Goal: Download file/media: Obtain a digital file from the website

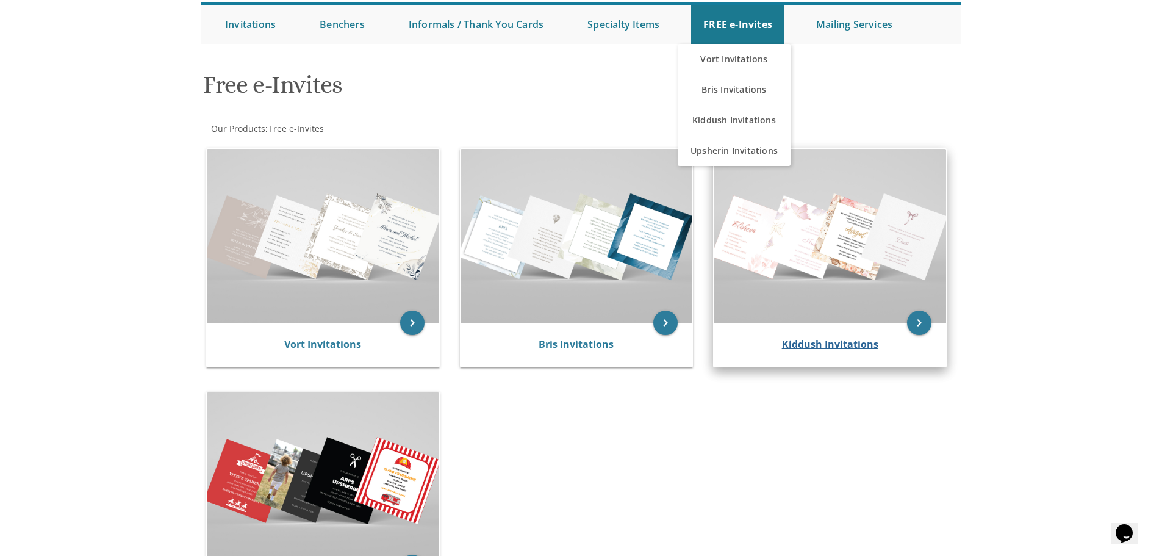
scroll to position [183, 0]
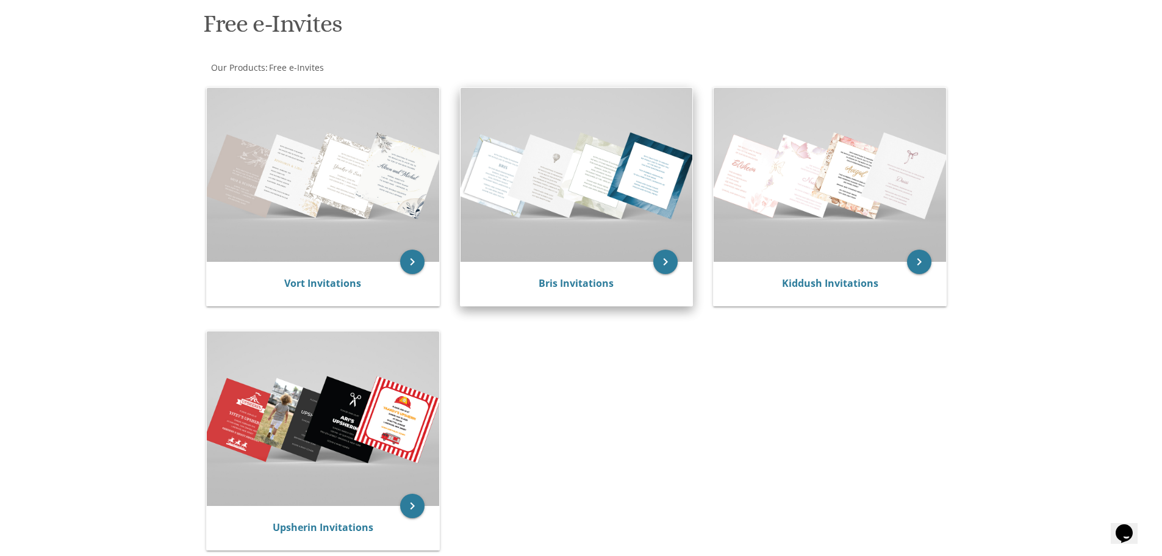
click at [604, 273] on div "Bris Invitations" at bounding box center [577, 284] width 232 height 44
click at [659, 267] on icon "keyboard_arrow_right" at bounding box center [665, 261] width 24 height 24
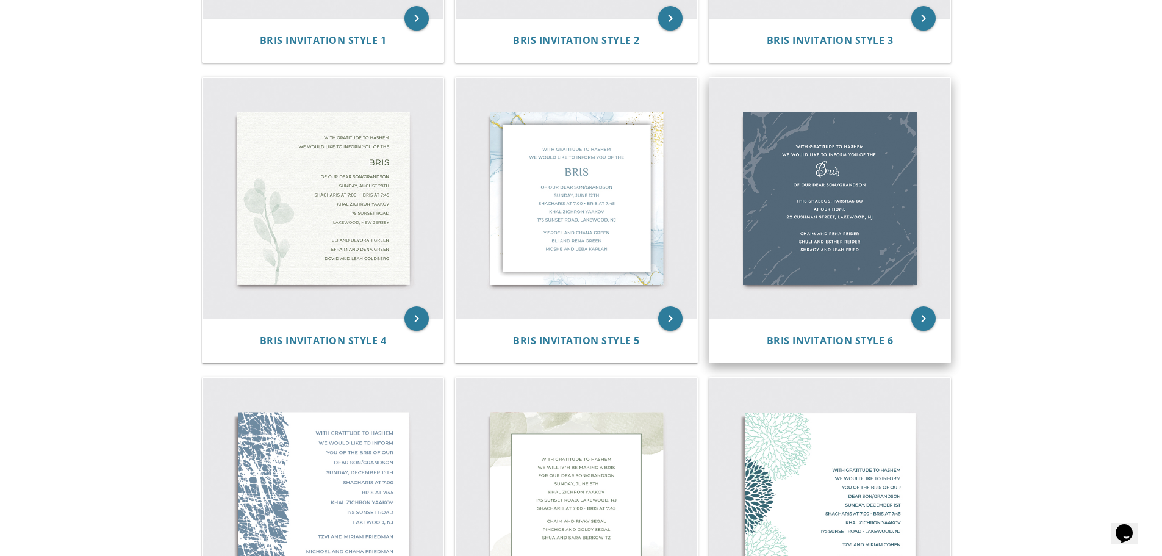
scroll to position [549, 0]
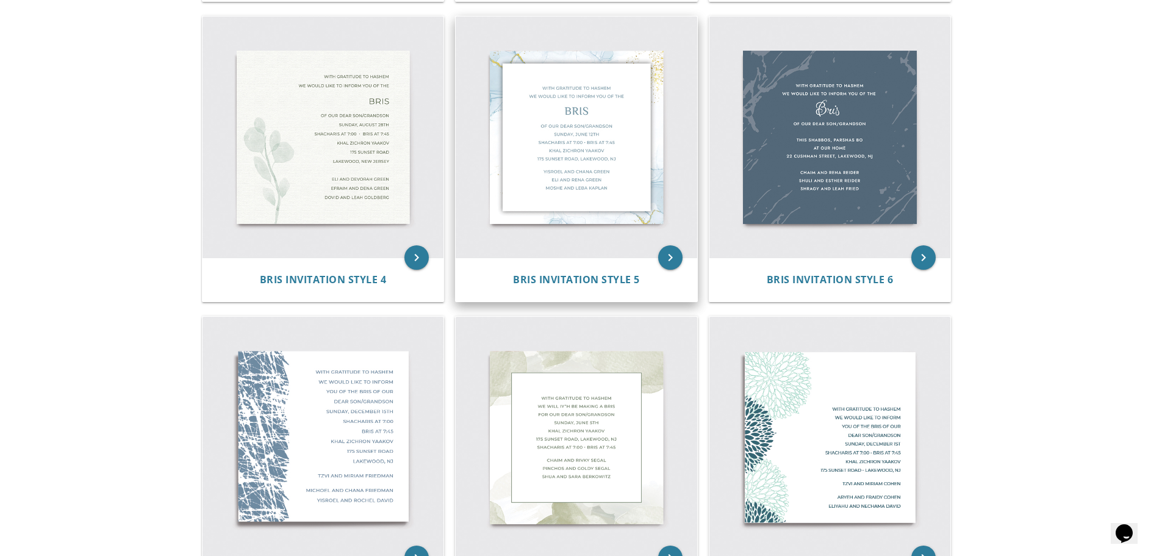
click at [562, 221] on img at bounding box center [577, 137] width 242 height 242
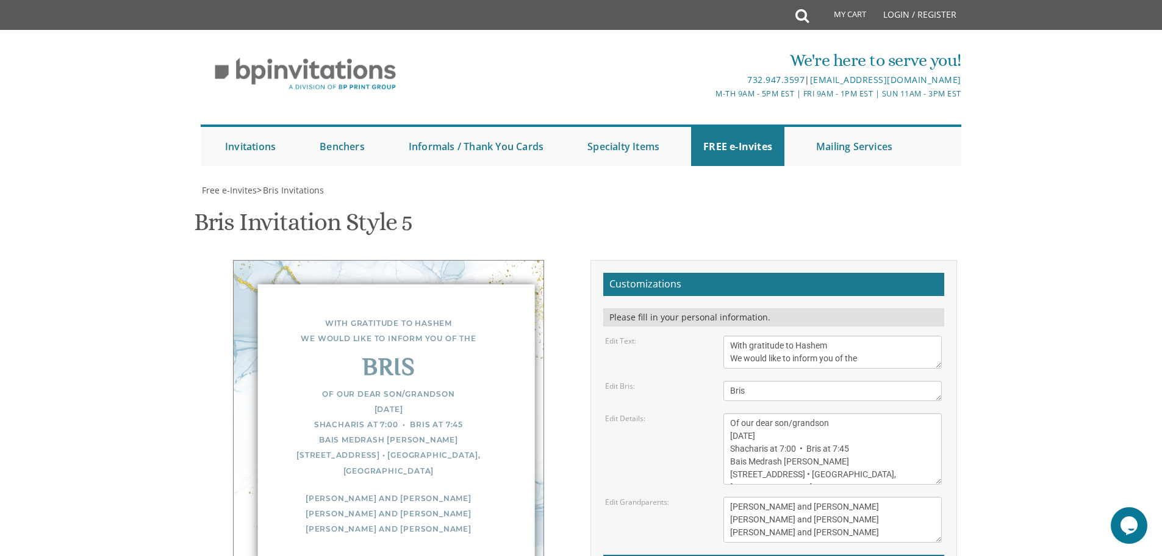
scroll to position [122, 0]
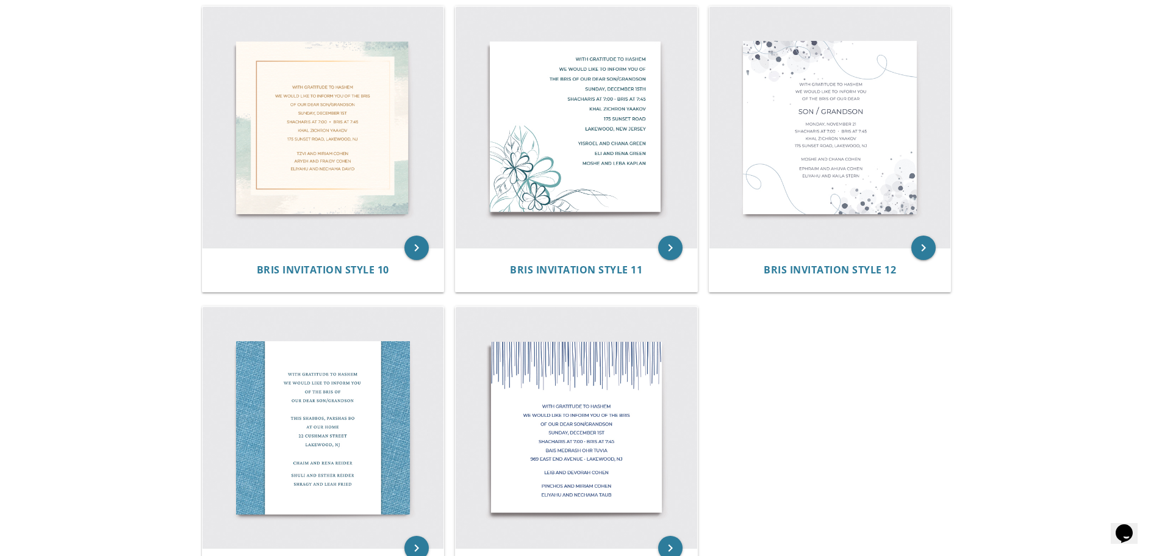
scroll to position [976, 0]
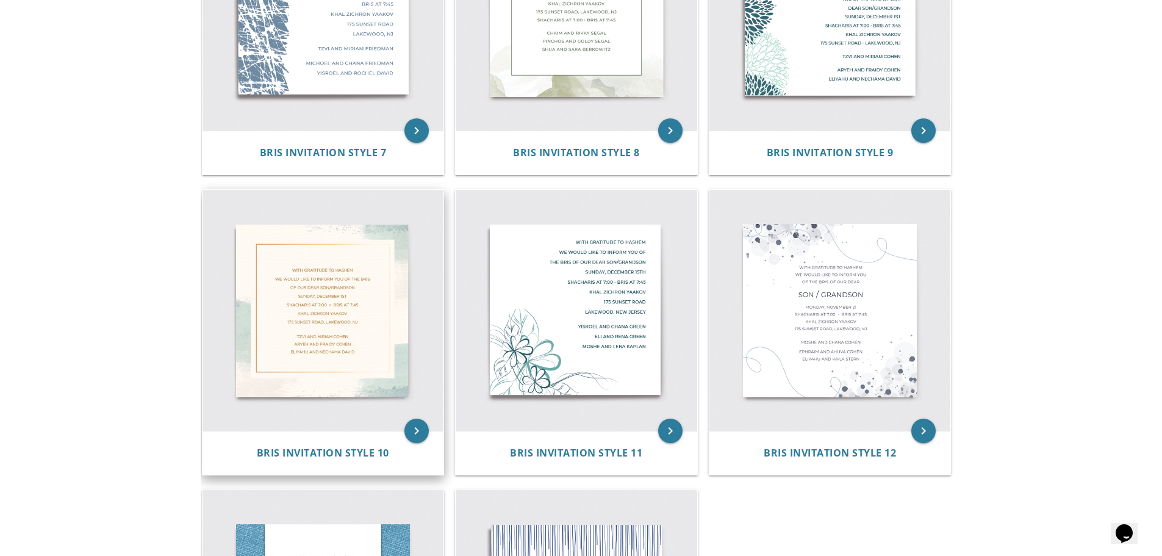
click at [300, 310] on img at bounding box center [324, 311] width 242 height 242
click at [414, 425] on icon "keyboard_arrow_right" at bounding box center [416, 430] width 24 height 24
click at [415, 426] on icon "keyboard_arrow_right" at bounding box center [416, 430] width 24 height 24
click at [413, 433] on icon "keyboard_arrow_right" at bounding box center [416, 430] width 24 height 24
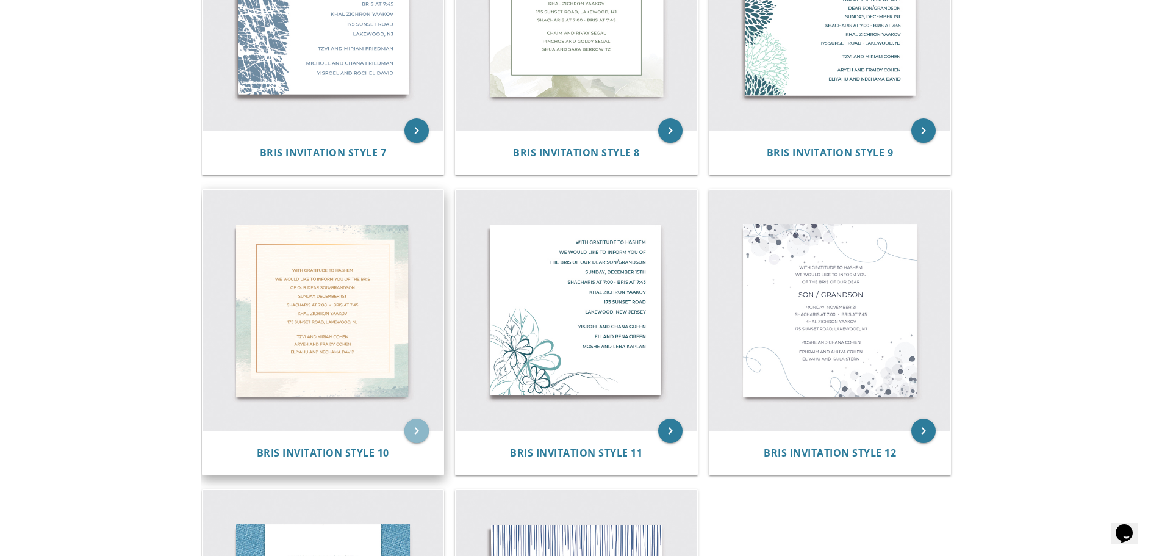
click at [296, 328] on img at bounding box center [324, 311] width 242 height 242
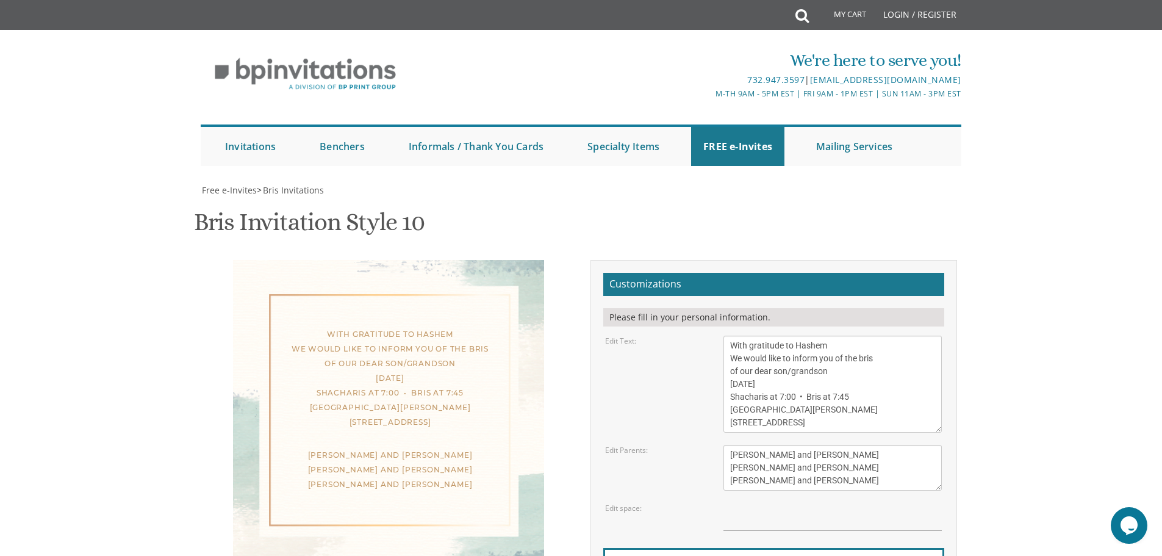
scroll to position [122, 0]
drag, startPoint x: 794, startPoint y: 234, endPoint x: 878, endPoint y: 234, distance: 84.8
click at [878, 335] on textarea "With gratitude to Hashem We would like to inform you of the bris of our dear so…" at bounding box center [832, 383] width 218 height 97
click at [792, 335] on textarea "With gratitude to Hashem We would like to inform you of the bris of our dear so…" at bounding box center [832, 383] width 218 height 97
click at [837, 335] on textarea "With gratitude to Hashem We would like to inform you of the bris of our dear so…" at bounding box center [832, 383] width 218 height 97
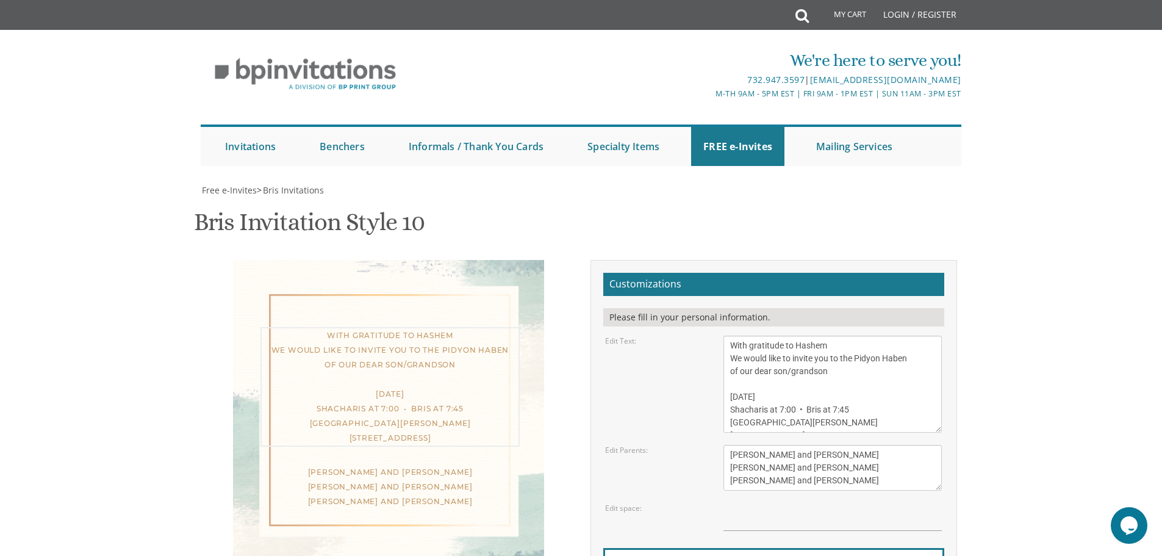
click at [740, 335] on textarea "With gratitude to Hashem We would like to inform you of the bris of our dear so…" at bounding box center [832, 383] width 218 height 97
paste textarea "גבריאל [PERSON_NAME]"
click at [1092, 271] on body "My Cart Total: View Cart Item(s) Submit My Cart Total: View Cart Item(s) Login …" at bounding box center [581, 494] width 1162 height 989
click at [838, 335] on textarea "With gratitude to Hashem We would like to inform you of the bris of our dear so…" at bounding box center [832, 383] width 218 height 97
click at [816, 335] on textarea "With gratitude to Hashem We would like to inform you of the bris of our dear so…" at bounding box center [832, 383] width 218 height 97
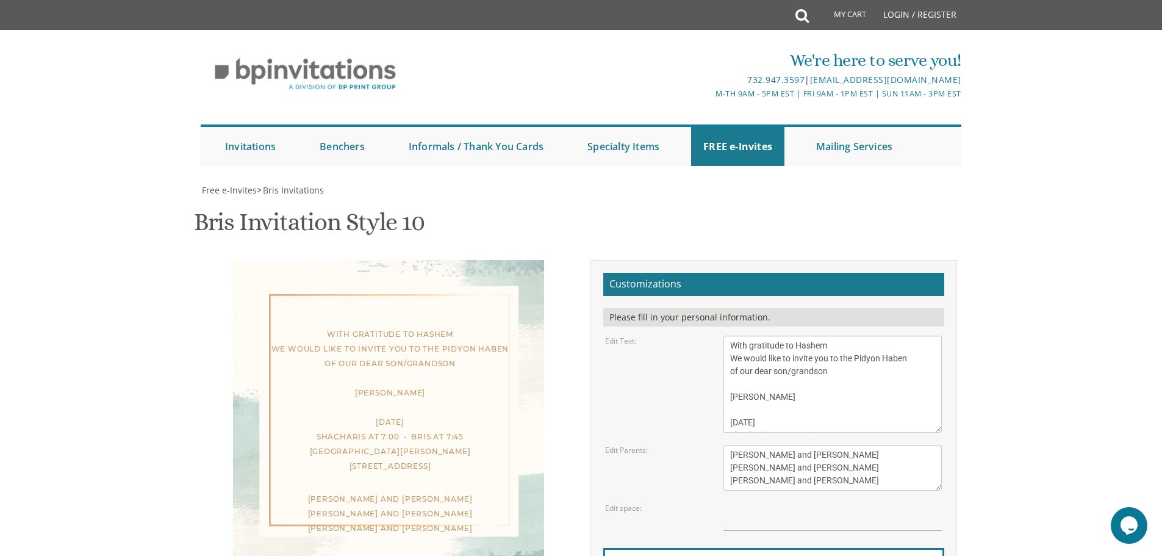
click at [1076, 332] on body "My Cart Total: View Cart Item(s) Submit My Cart Total: View Cart Item(s) Login …" at bounding box center [581, 494] width 1162 height 989
click at [780, 335] on textarea "With gratitude to Hashem We would like to inform you of the bris of our dear so…" at bounding box center [832, 383] width 218 height 97
click at [777, 335] on textarea "With gratitude to Hashem We would like to inform you of the bris of our dear so…" at bounding box center [832, 383] width 218 height 97
click at [747, 335] on textarea "With gratitude to Hashem We would like to inform you of the bris of our dear so…" at bounding box center [832, 383] width 218 height 97
drag, startPoint x: 821, startPoint y: 274, endPoint x: 732, endPoint y: 273, distance: 89.1
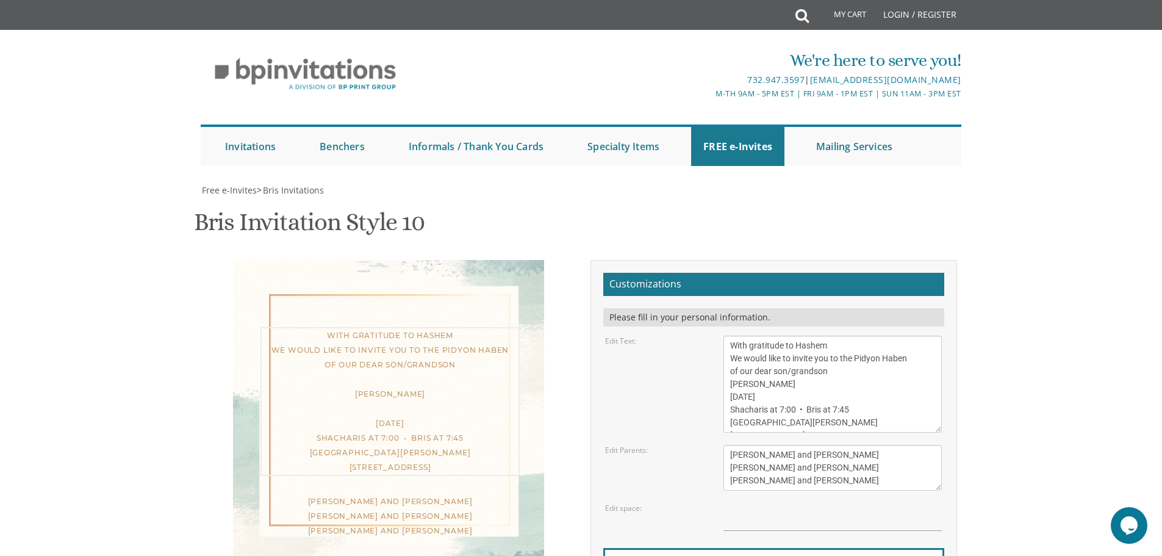
click at [732, 335] on textarea "With gratitude to Hashem We would like to inform you of the bris of our dear so…" at bounding box center [832, 383] width 218 height 97
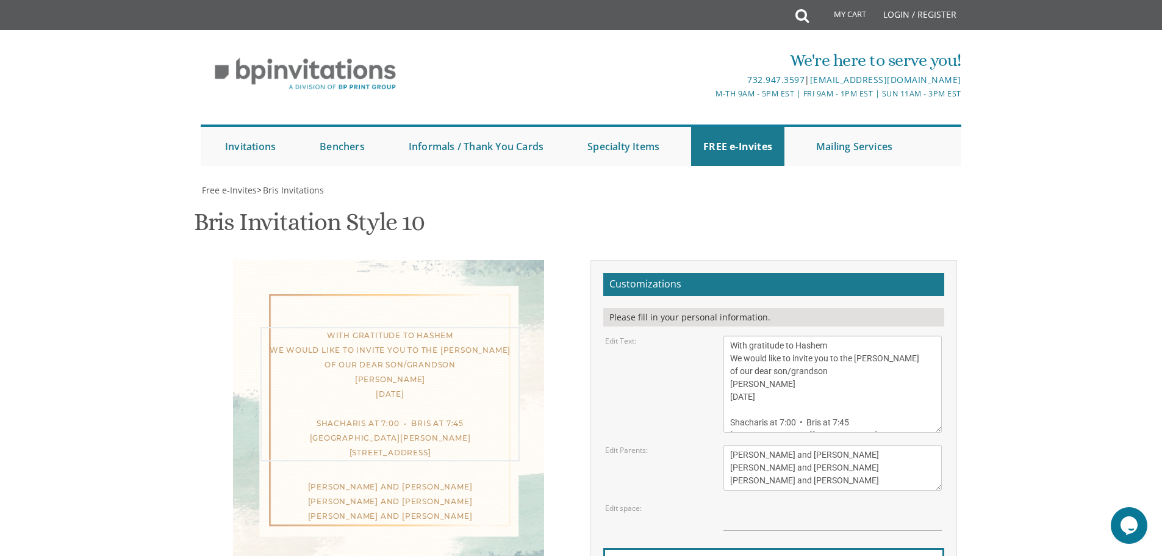
click at [748, 335] on textarea "With gratitude to Hashem We would like to inform you of the bris of our dear so…" at bounding box center [832, 383] width 218 height 97
paste textarea "כד תשׁרי"
click at [1000, 282] on body "My Cart Total: View Cart Item(s) Submit My Cart Total: View Cart Item(s) Login …" at bounding box center [581, 494] width 1162 height 989
drag, startPoint x: 852, startPoint y: 266, endPoint x: 808, endPoint y: 274, distance: 45.2
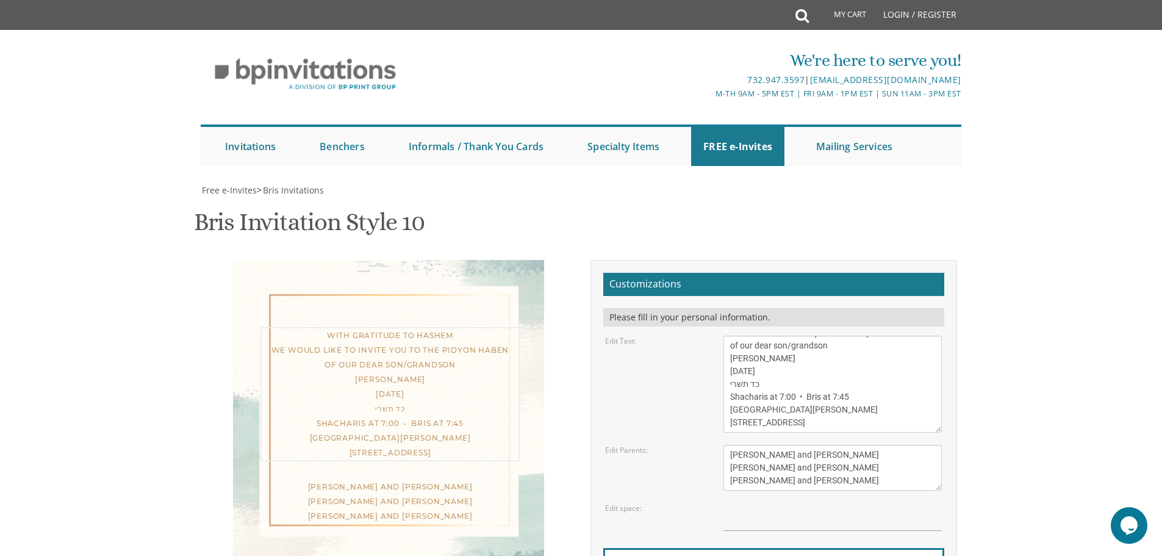
click at [808, 335] on textarea "With gratitude to Hashem We would like to inform you of the bris of our dear so…" at bounding box center [832, 383] width 218 height 97
drag, startPoint x: 728, startPoint y: 273, endPoint x: 845, endPoint y: 271, distance: 117.1
click at [845, 335] on textarea "With gratitude to Hashem We would like to inform you of the bris of our dear so…" at bounding box center [832, 383] width 218 height 97
click at [998, 285] on body "My Cart Total: View Cart Item(s) Submit My Cart Total: View Cart Item(s) Login …" at bounding box center [581, 494] width 1162 height 989
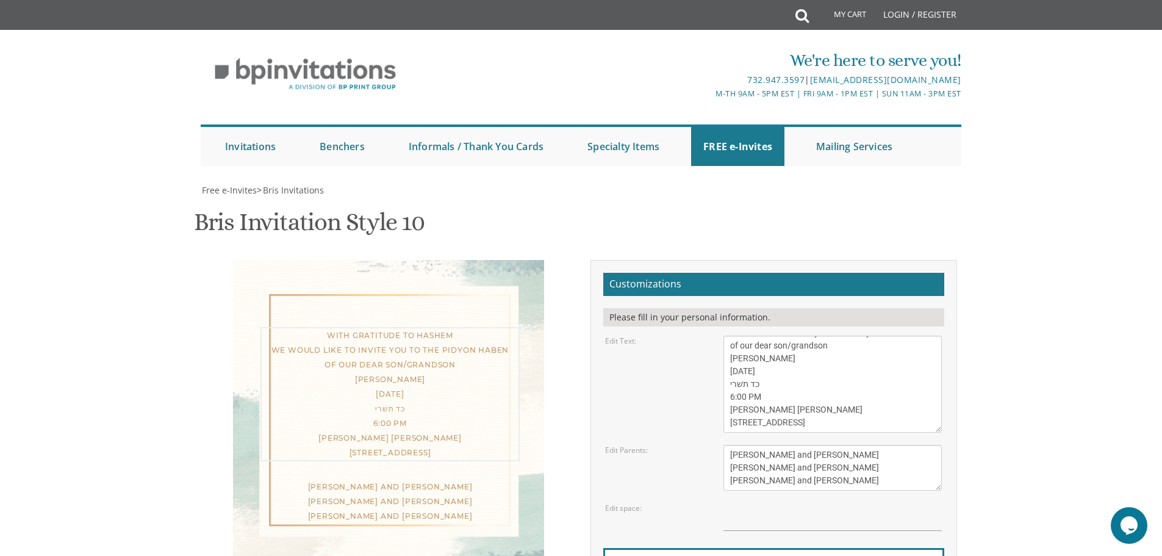
drag, startPoint x: 806, startPoint y: 279, endPoint x: 758, endPoint y: 278, distance: 48.8
click at [758, 335] on textarea "With gratitude to Hashem We would like to inform you of the bris of our dear so…" at bounding box center [832, 383] width 218 height 97
drag, startPoint x: 730, startPoint y: 281, endPoint x: 805, endPoint y: 284, distance: 74.5
click at [805, 335] on textarea "With gratitude to Hashem We would like to inform you of the bris of our dear so…" at bounding box center [832, 383] width 218 height 97
click at [1009, 289] on body "My Cart Total: View Cart Item(s) Submit My Cart Total: View Cart Item(s) Login …" at bounding box center [581, 494] width 1162 height 989
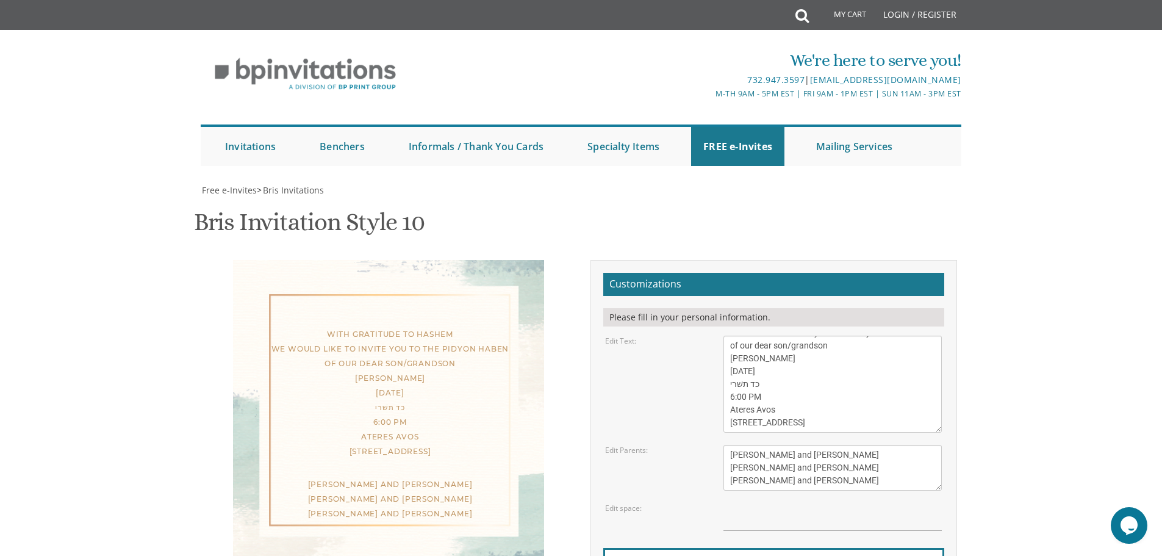
click at [869, 335] on textarea "With gratitude to Hashem We would like to inform you of the bris of our dear so…" at bounding box center [832, 383] width 218 height 97
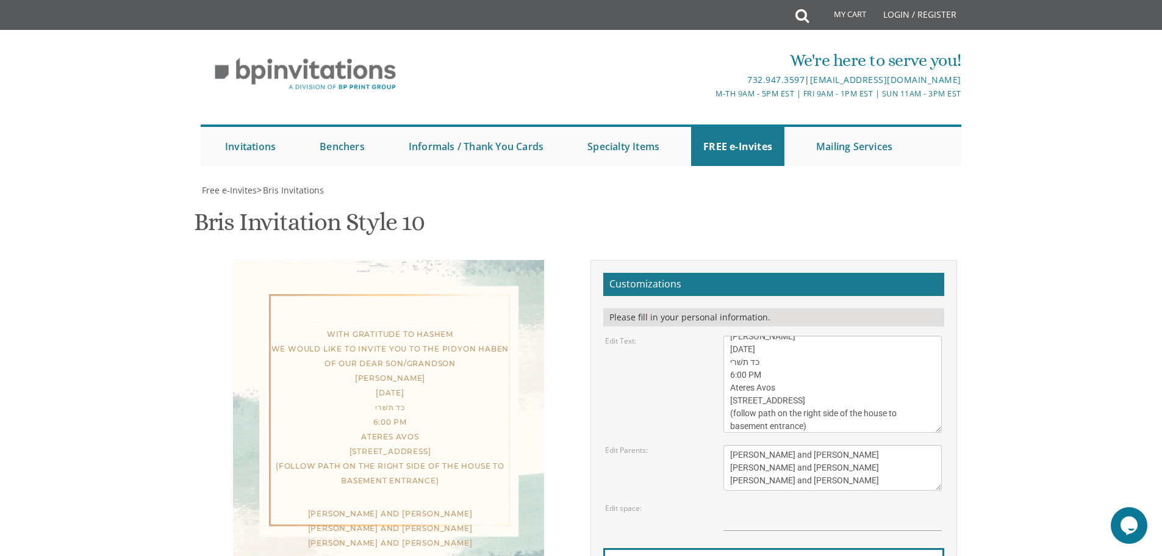
click at [1095, 227] on body "My Cart Total: View Cart Item(s) Submit My Cart Total: View Cart Item(s) Login …" at bounding box center [581, 494] width 1162 height 989
drag, startPoint x: 819, startPoint y: 300, endPoint x: 730, endPoint y: 283, distance: 90.1
click at [730, 335] on textarea "With gratitude to Hashem We would like to inform you of the bris of our dear so…" at bounding box center [832, 383] width 218 height 97
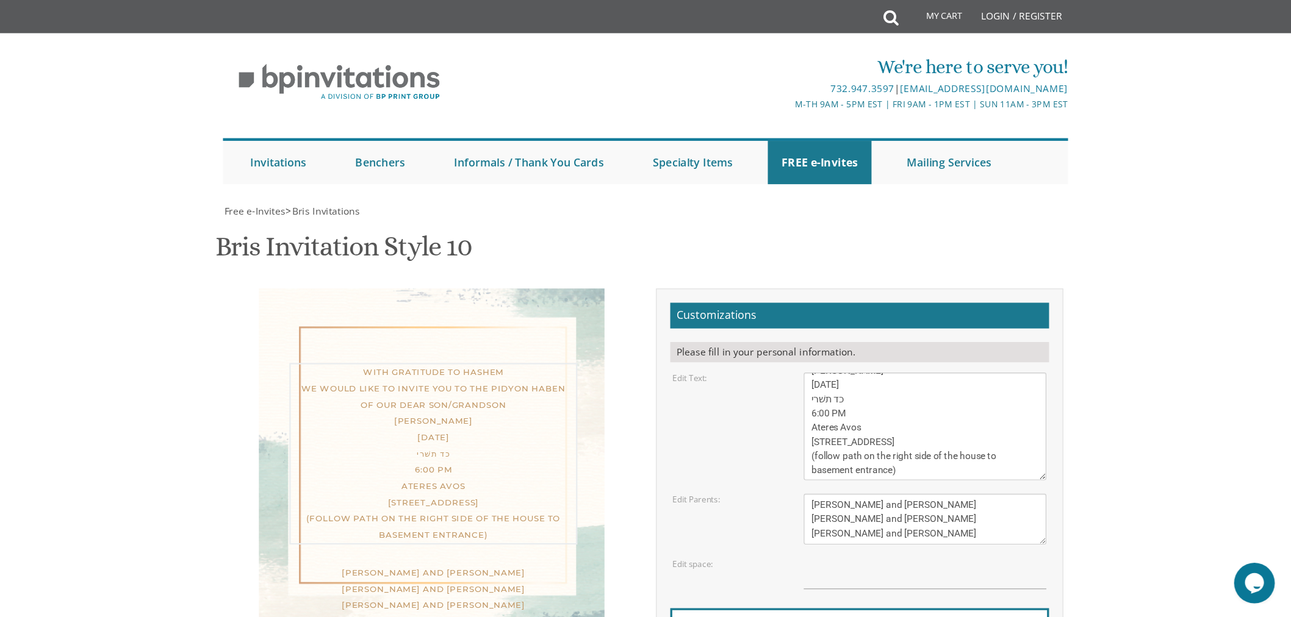
scroll to position [51, 0]
drag, startPoint x: 803, startPoint y: 304, endPoint x: 722, endPoint y: 286, distance: 83.8
click at [722, 335] on div "With gratitude to Hashem We would like to inform you of the bris of our dear so…" at bounding box center [832, 383] width 237 height 97
click at [994, 245] on body "My Cart Total: View Cart Item(s) Submit My Cart Total: View Cart Item(s) Login …" at bounding box center [581, 494] width 1162 height 989
click at [800, 503] on input "text" at bounding box center [832, 517] width 218 height 28
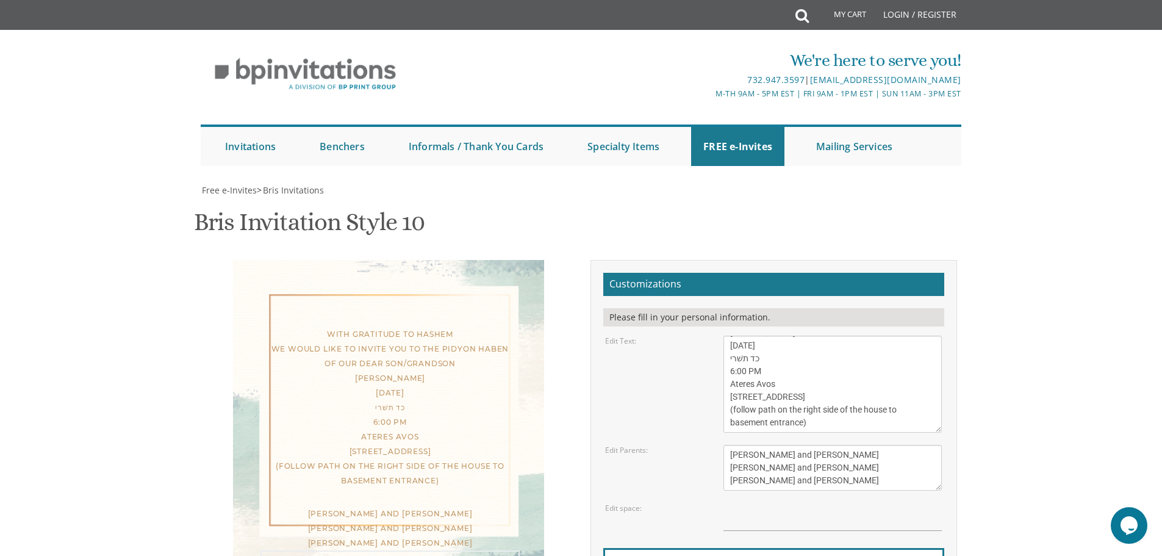
click at [651, 503] on div "Edit space:" at bounding box center [655, 508] width 118 height 10
click at [761, 503] on input "text" at bounding box center [832, 517] width 218 height 28
click at [737, 335] on textarea "With gratitude to Hashem We would like to inform you of the bris of our dear so…" at bounding box center [832, 383] width 218 height 97
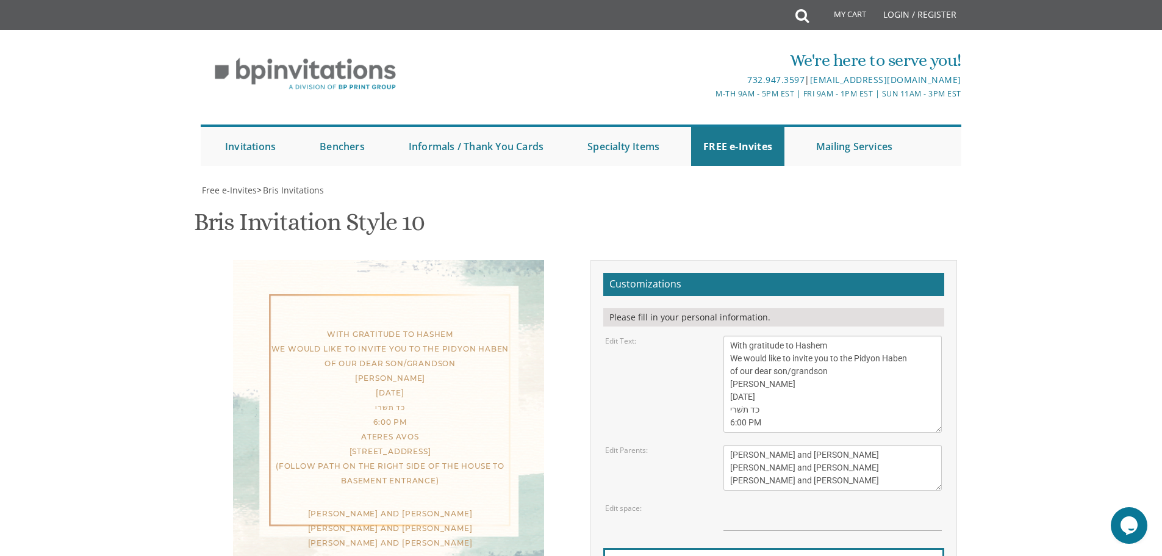
click at [365, 260] on div "With gratitude to Hashem We would like to invite you to the Pidyon Haben of our…" at bounding box center [388, 440] width 311 height 360
click at [371, 327] on div "With gratitude to Hashem We would like to invite you to the Pidyon Haben of our…" at bounding box center [389, 407] width 259 height 161
click at [379, 366] on div "With gratitude to Hashem We would like to invite you to the Pidyon Haben of our…" at bounding box center [389, 407] width 259 height 161
click at [385, 506] on div "[PERSON_NAME] and [PERSON_NAME] [PERSON_NAME] and [PERSON_NAME] [PERSON_NAME] a…" at bounding box center [389, 528] width 259 height 44
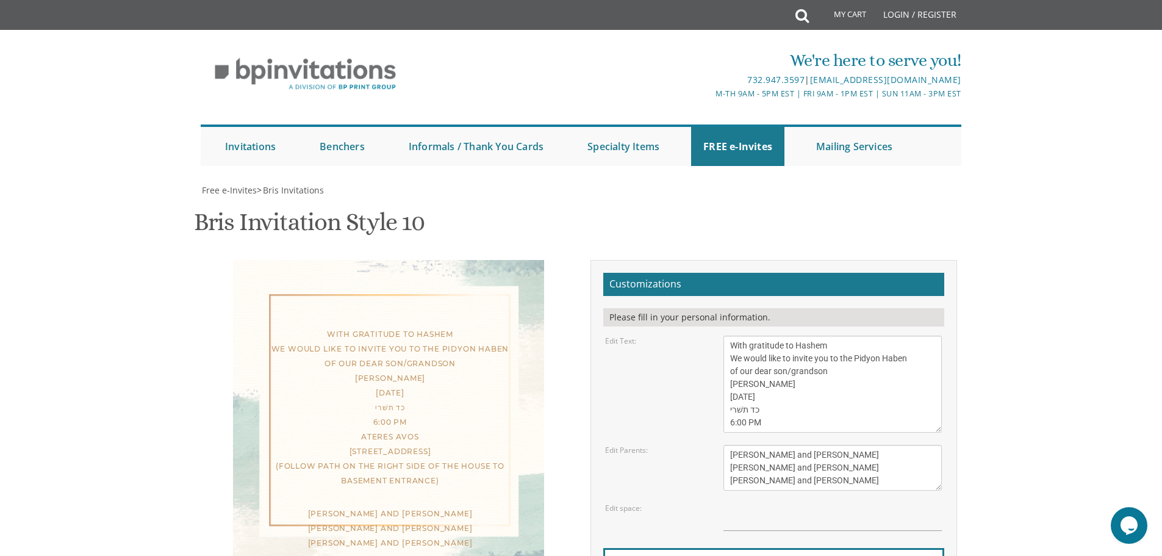
click at [406, 500] on div "With gratitude to Hashem We would like to invite you to the Pidyon Haben of our…" at bounding box center [388, 448] width 385 height 376
click at [727, 335] on textarea "With gratitude to Hashem We would like to inform you of the bris of our dear so…" at bounding box center [832, 383] width 218 height 97
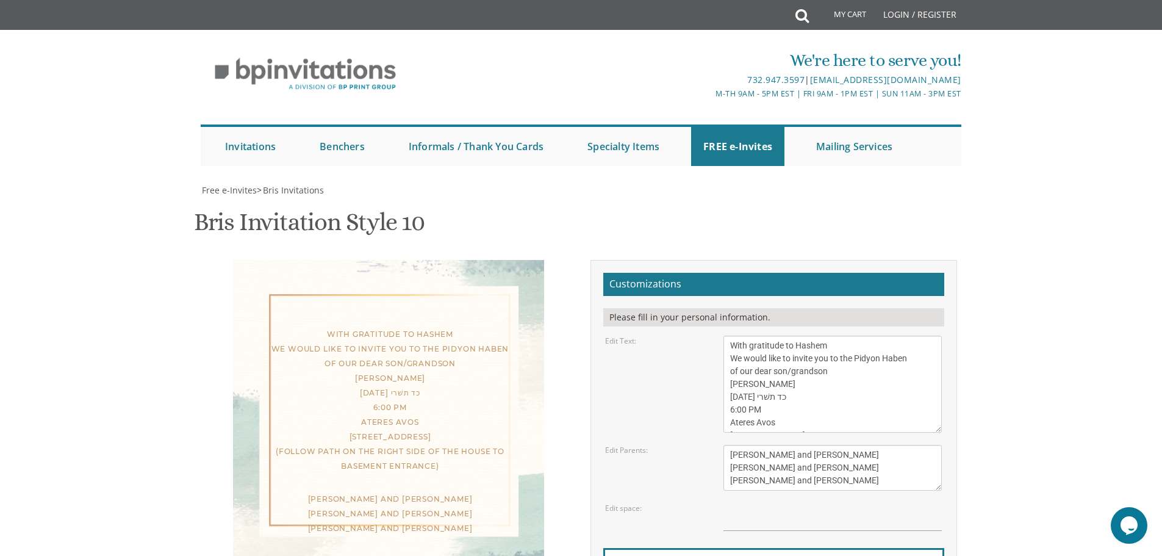
click at [1081, 309] on body "My Cart Total: View Cart Item(s) Submit My Cart Total: View Cart Item(s) Login …" at bounding box center [581, 494] width 1162 height 989
drag, startPoint x: 729, startPoint y: 284, endPoint x: 840, endPoint y: 295, distance: 111.5
click at [731, 335] on textarea "With gratitude to Hashem We would like to inform you of the bris of our dear so…" at bounding box center [832, 383] width 218 height 97
type textarea "With gratitude to Hashem We would like to invite you to the [PERSON_NAME] of ou…"
click at [1033, 310] on body "My Cart Total: View Cart Item(s) Submit My Cart Total: View Cart Item(s) Login …" at bounding box center [581, 494] width 1162 height 989
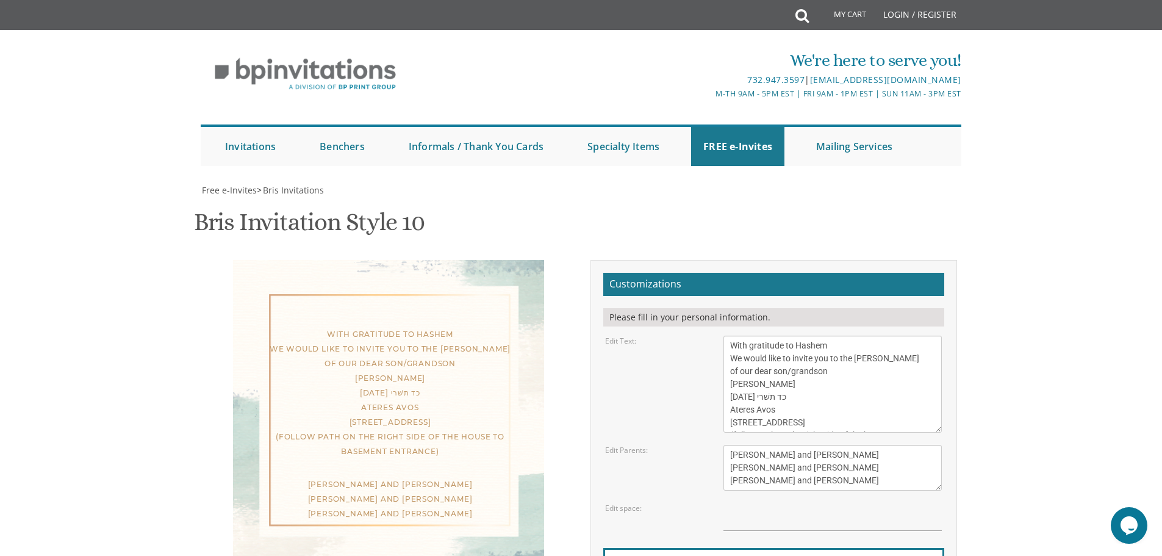
scroll to position [244, 0]
click at [739, 503] on input "text" at bounding box center [832, 517] width 218 height 28
click at [1064, 265] on body "My Cart Total: View Cart Item(s) Submit My Cart Total: View Cart Item(s) Login …" at bounding box center [581, 494] width 1162 height 989
click at [790, 503] on input "vcbvnv" at bounding box center [832, 517] width 218 height 28
type input "v"
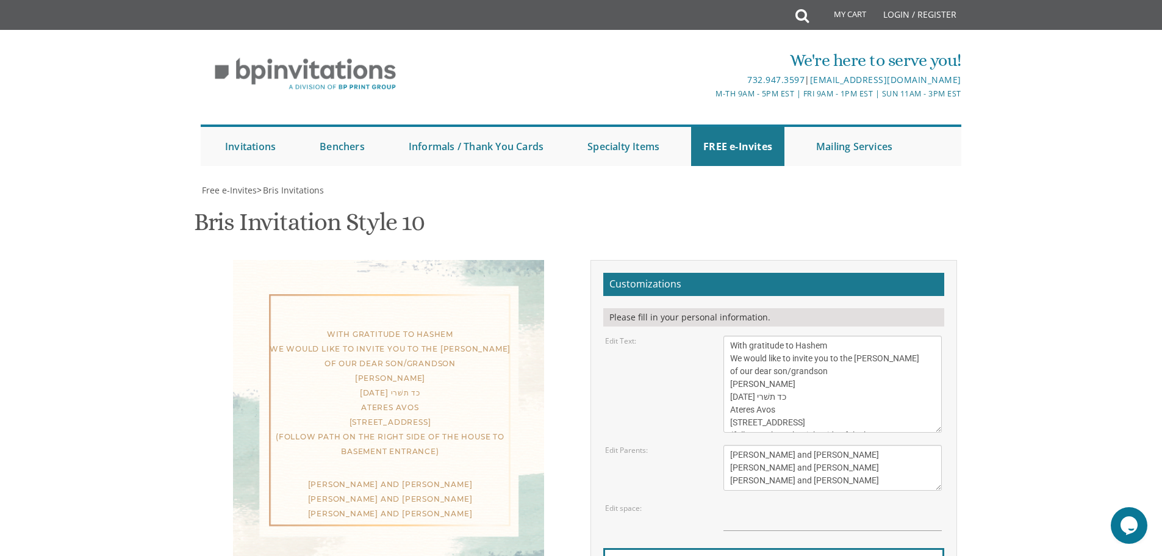
click at [1091, 293] on body "My Cart Total: View Cart Item(s) Submit My Cart Total: View Cart Item(s) Login …" at bounding box center [581, 494] width 1162 height 989
click at [667, 308] on div "Please fill in your personal information." at bounding box center [773, 317] width 341 height 18
drag, startPoint x: 831, startPoint y: 218, endPoint x: 724, endPoint y: 213, distance: 106.8
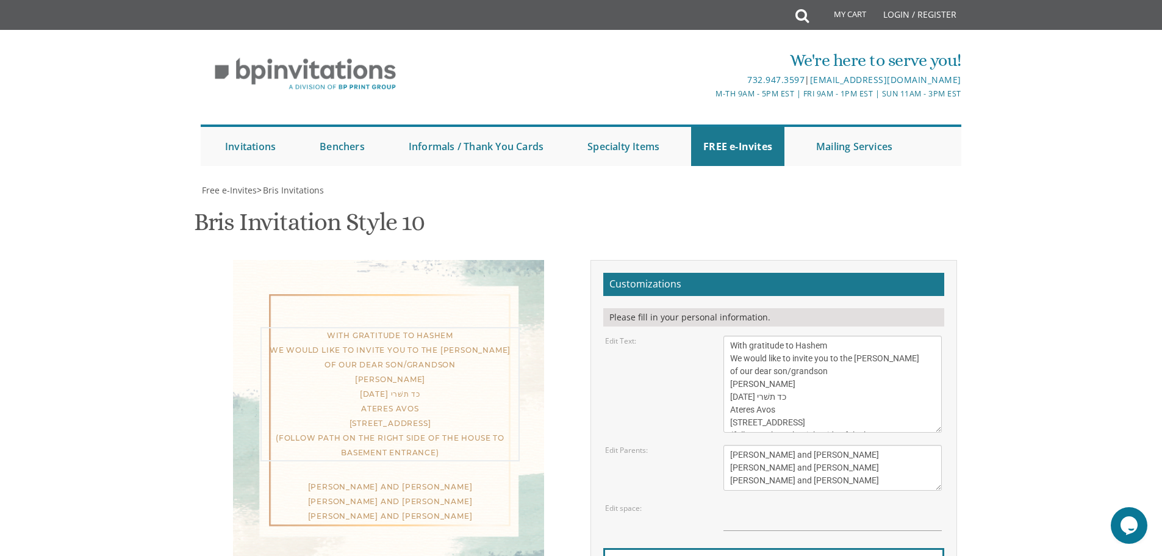
click at [724, 335] on textarea "With gratitude to Hashem We would like to inform you of the bris of our dear so…" at bounding box center [832, 383] width 218 height 97
type textarea "We would like to invite you to the [PERSON_NAME] of our dear son/grandson [PERS…"
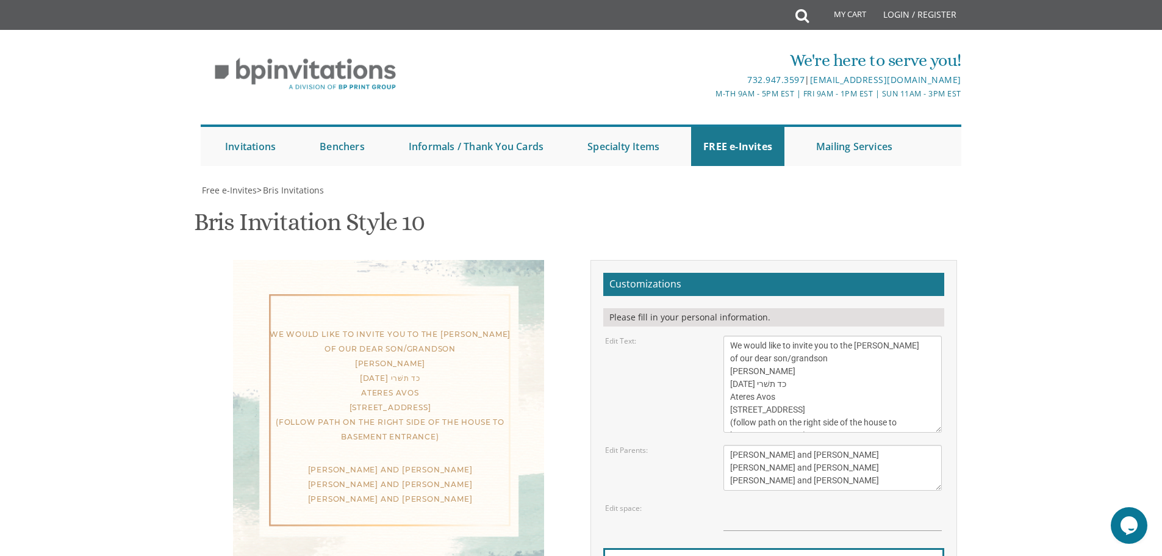
click at [1077, 142] on body "My Cart Total: View Cart Item(s) Submit My Cart Total: View Cart Item(s) Login …" at bounding box center [581, 494] width 1162 height 989
drag, startPoint x: 823, startPoint y: 328, endPoint x: 711, endPoint y: 322, distance: 113.0
click at [711, 445] on div "Edit Parents: [PERSON_NAME] and [PERSON_NAME] [PERSON_NAME] and [PERSON_NAME] […" at bounding box center [773, 468] width 355 height 46
drag, startPoint x: 816, startPoint y: 346, endPoint x: 776, endPoint y: 346, distance: 39.6
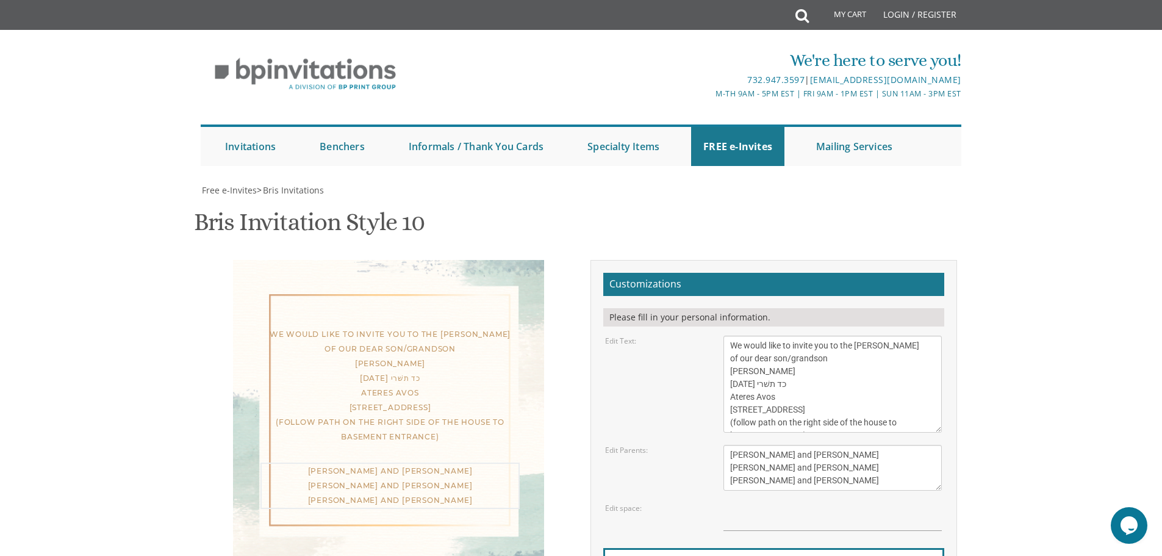
click at [776, 445] on textarea "[PERSON_NAME] and [PERSON_NAME] [PERSON_NAME] and [PERSON_NAME] [PERSON_NAME] a…" at bounding box center [832, 468] width 218 height 46
drag, startPoint x: 830, startPoint y: 346, endPoint x: 748, endPoint y: 348, distance: 81.2
click at [748, 445] on textarea "[PERSON_NAME] and [PERSON_NAME] [PERSON_NAME] and [PERSON_NAME] [PERSON_NAME] a…" at bounding box center [832, 468] width 218 height 46
click at [1083, 316] on body "My Cart Total: View Cart Item(s) Submit My Cart Total: View Cart Item(s) Login …" at bounding box center [581, 494] width 1162 height 989
drag, startPoint x: 749, startPoint y: 345, endPoint x: 801, endPoint y: 340, distance: 52.1
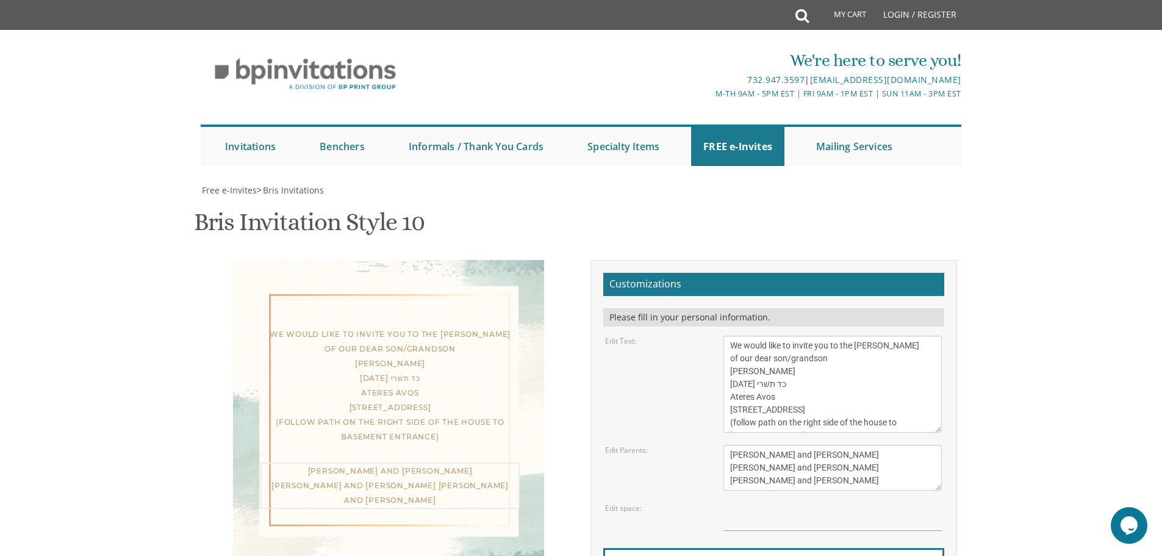
click at [749, 445] on textarea "[PERSON_NAME] and [PERSON_NAME] [PERSON_NAME] and [PERSON_NAME] [PERSON_NAME] a…" at bounding box center [832, 468] width 218 height 46
drag, startPoint x: 847, startPoint y: 362, endPoint x: 714, endPoint y: 370, distance: 133.2
click at [715, 370] on form "Customizations Please fill in your personal information. Edit Text: Edit Parent…" at bounding box center [773, 458] width 341 height 371
click at [845, 445] on textarea "[PERSON_NAME] and [PERSON_NAME] [PERSON_NAME] and [PERSON_NAME] [PERSON_NAME] a…" at bounding box center [832, 468] width 218 height 46
drag, startPoint x: 845, startPoint y: 359, endPoint x: 738, endPoint y: 356, distance: 107.4
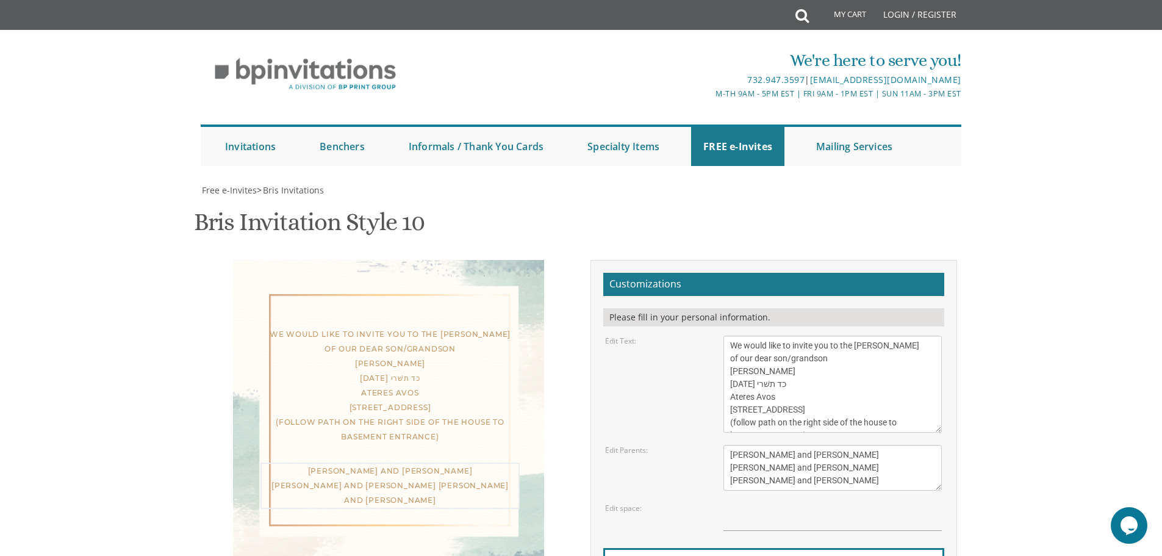
click at [738, 445] on textarea "[PERSON_NAME] and [PERSON_NAME] [PERSON_NAME] and [PERSON_NAME] [PERSON_NAME] a…" at bounding box center [832, 468] width 218 height 46
paste textarea "[PERSON_NAME] & [PERSON_NAME]"
click at [1053, 317] on body "My Cart Total: View Cart Item(s) Submit My Cart Total: View Cart Item(s) Login …" at bounding box center [581, 494] width 1162 height 989
click at [760, 445] on textarea "[PERSON_NAME] and [PERSON_NAME] [PERSON_NAME] and [PERSON_NAME] [PERSON_NAME] a…" at bounding box center [832, 468] width 218 height 46
click at [797, 369] on form "Customizations Please fill in your personal information. Edit Text: Edit Parent…" at bounding box center [773, 458] width 341 height 371
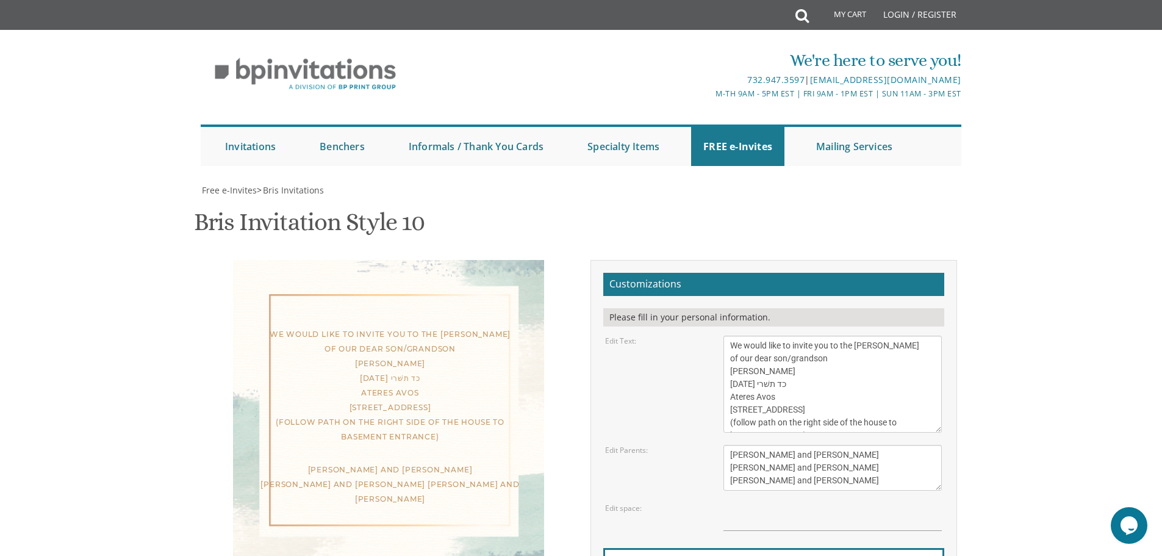
click at [790, 445] on textarea "[PERSON_NAME] and [PERSON_NAME] [PERSON_NAME] and [PERSON_NAME] [PERSON_NAME] a…" at bounding box center [832, 468] width 218 height 46
type textarea "[PERSON_NAME] and [PERSON_NAME] [PERSON_NAME] and [PERSON_NAME] [PERSON_NAME] a…"
drag, startPoint x: 1019, startPoint y: 382, endPoint x: 1090, endPoint y: 408, distance: 75.8
click at [1019, 383] on body "My Cart Total: View Cart Item(s) Submit My Cart Total: View Cart Item(s) Login …" at bounding box center [581, 494] width 1162 height 989
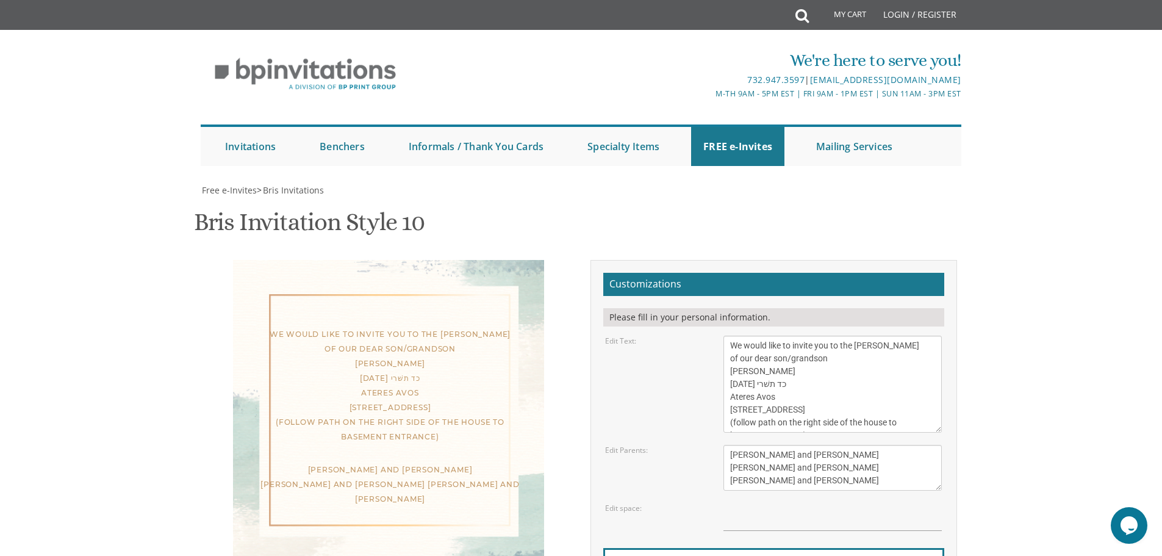
drag, startPoint x: 701, startPoint y: 453, endPoint x: 536, endPoint y: 425, distance: 167.7
click at [563, 437] on div "We would like to invite you to the [PERSON_NAME] of our dear son/grandson [PERS…" at bounding box center [581, 462] width 770 height 405
type input "[EMAIL_ADDRESS][DOMAIN_NAME]"
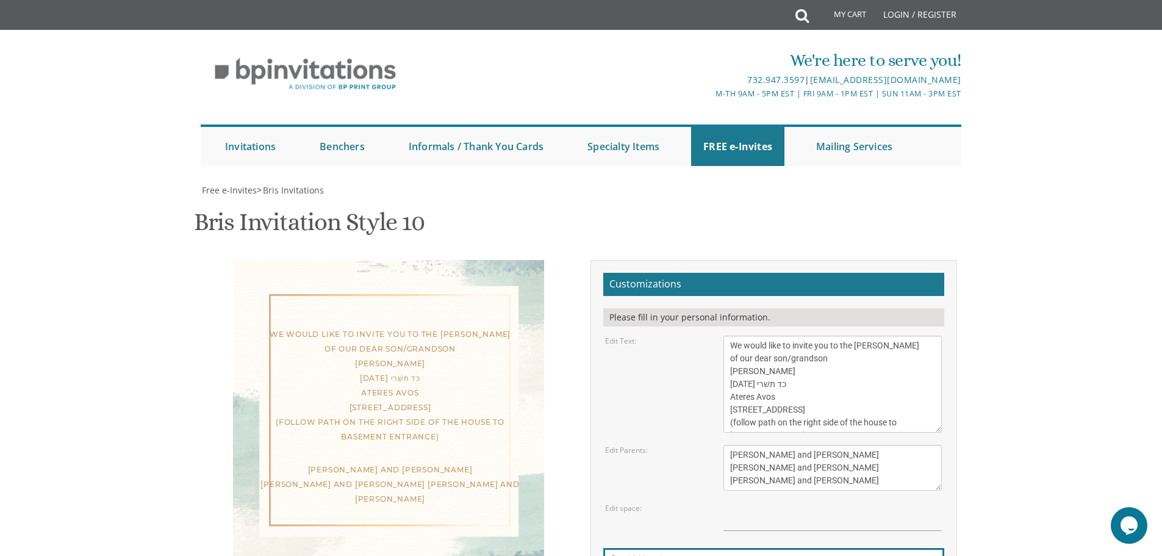
click at [1094, 332] on body "My Cart Total: View Cart Item(s) Submit My Cart Total: View Cart Item(s) Login …" at bounding box center [581, 494] width 1162 height 989
click at [380, 260] on div "We would like to invite you to the [PERSON_NAME] of our dear son/grandson [PERS…" at bounding box center [388, 418] width 311 height 317
click at [382, 260] on div "We would like to invite you to the [PERSON_NAME] of our dear son/grandson [PERS…" at bounding box center [388, 418] width 311 height 317
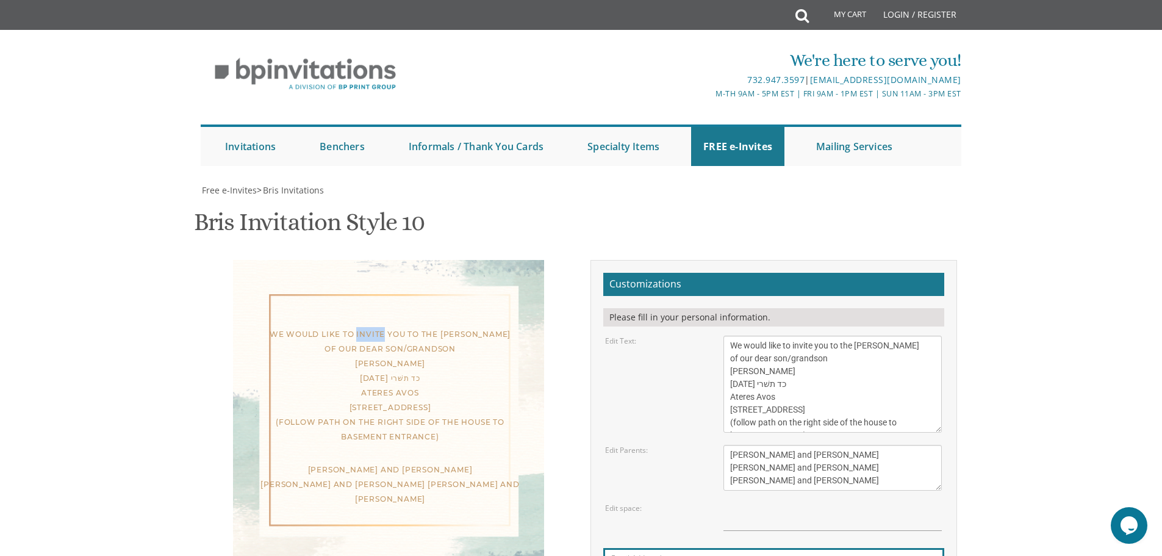
click at [382, 260] on div "We would like to invite you to the [PERSON_NAME] of our dear son/grandson [PERS…" at bounding box center [388, 418] width 311 height 317
click at [1069, 177] on body "My Cart Total: View Cart Item(s) Submit My Cart Total: View Cart Item(s) Login …" at bounding box center [581, 494] width 1162 height 989
drag, startPoint x: 729, startPoint y: 217, endPoint x: 908, endPoint y: 312, distance: 203.0
click at [908, 312] on form "Customizations Please fill in your personal information. Edit Text: Edit Parent…" at bounding box center [773, 458] width 341 height 371
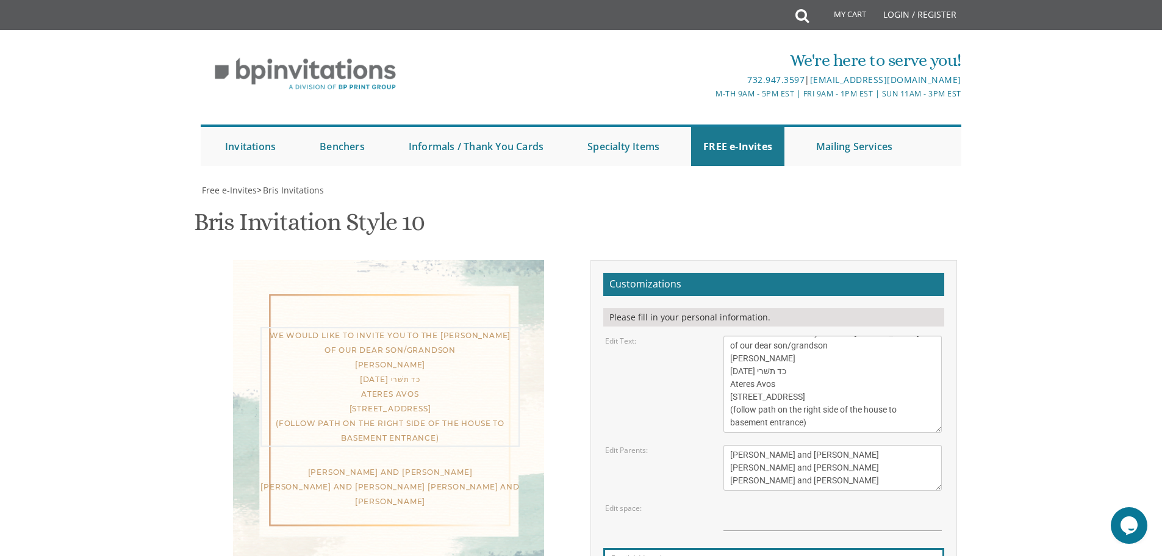
click at [859, 335] on textarea "With gratitude to Hashem We would like to inform you of the bris of our dear so…" at bounding box center [832, 383] width 218 height 97
drag, startPoint x: 726, startPoint y: 341, endPoint x: 838, endPoint y: 355, distance: 113.1
click at [838, 355] on textarea "With gratitude to Hashem We would like to inform you of the bris of our dear so…" at bounding box center [832, 383] width 218 height 97
drag, startPoint x: 810, startPoint y: 371, endPoint x: 732, endPoint y: 365, distance: 78.4
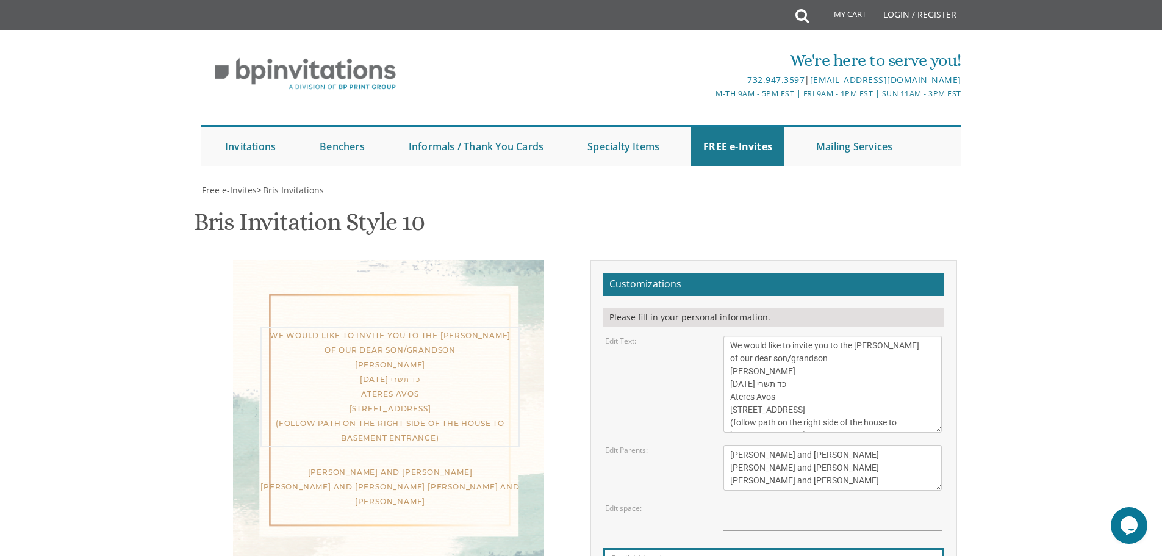
click at [732, 365] on textarea "With gratitude to Hashem We would like to inform you of the bris of our dear so…" at bounding box center [832, 383] width 218 height 97
click at [775, 400] on textarea "With gratitude to Hashem We would like to inform you of the bris of our dear so…" at bounding box center [832, 383] width 218 height 97
drag, startPoint x: 729, startPoint y: 384, endPoint x: 855, endPoint y: 379, distance: 125.7
click at [855, 379] on textarea "With gratitude to Hashem We would like to inform you of the bris of our dear so…" at bounding box center [832, 383] width 218 height 97
drag, startPoint x: 744, startPoint y: 408, endPoint x: 801, endPoint y: 403, distance: 58.2
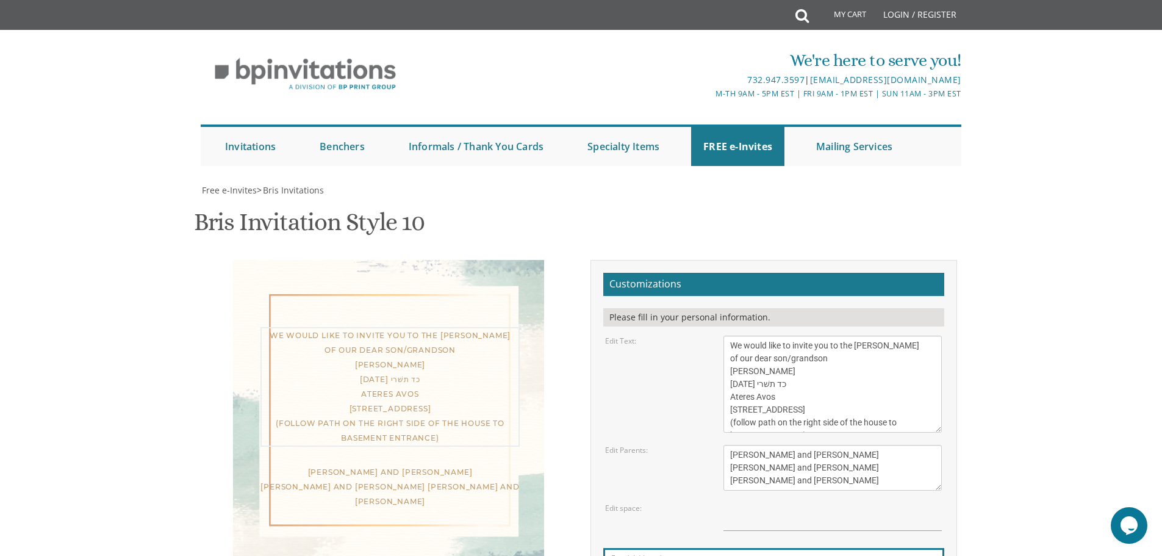
click at [803, 404] on textarea "With gratitude to Hashem We would like to inform you of the bris of our dear so…" at bounding box center [832, 383] width 218 height 97
drag, startPoint x: 723, startPoint y: 394, endPoint x: 936, endPoint y: 429, distance: 215.7
click at [936, 429] on textarea "With gratitude to Hashem We would like to inform you of the bris of our dear so…" at bounding box center [832, 383] width 218 height 97
